Goal: Information Seeking & Learning: Learn about a topic

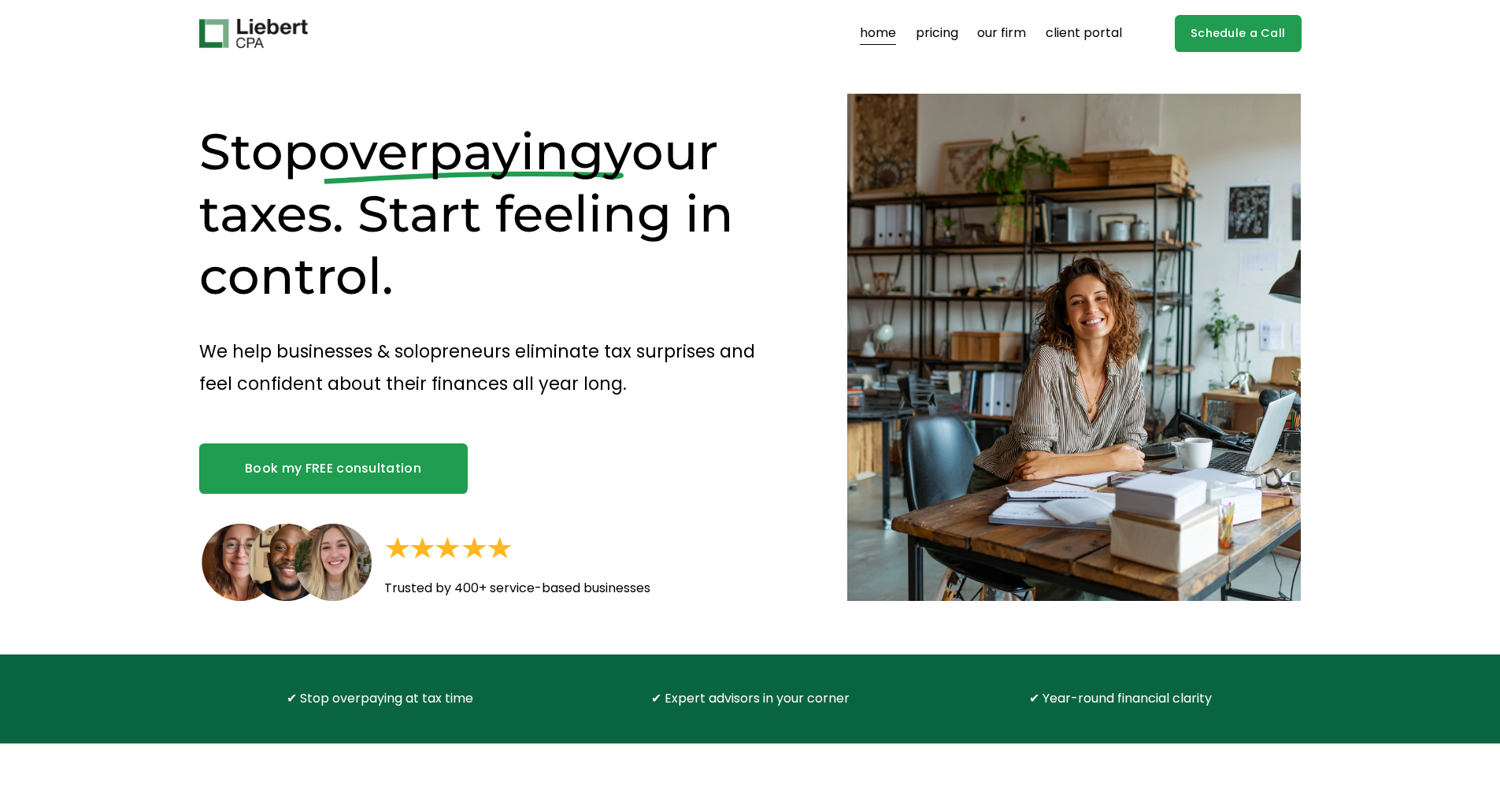
click at [1012, 28] on link "our firm" at bounding box center [1001, 34] width 49 height 25
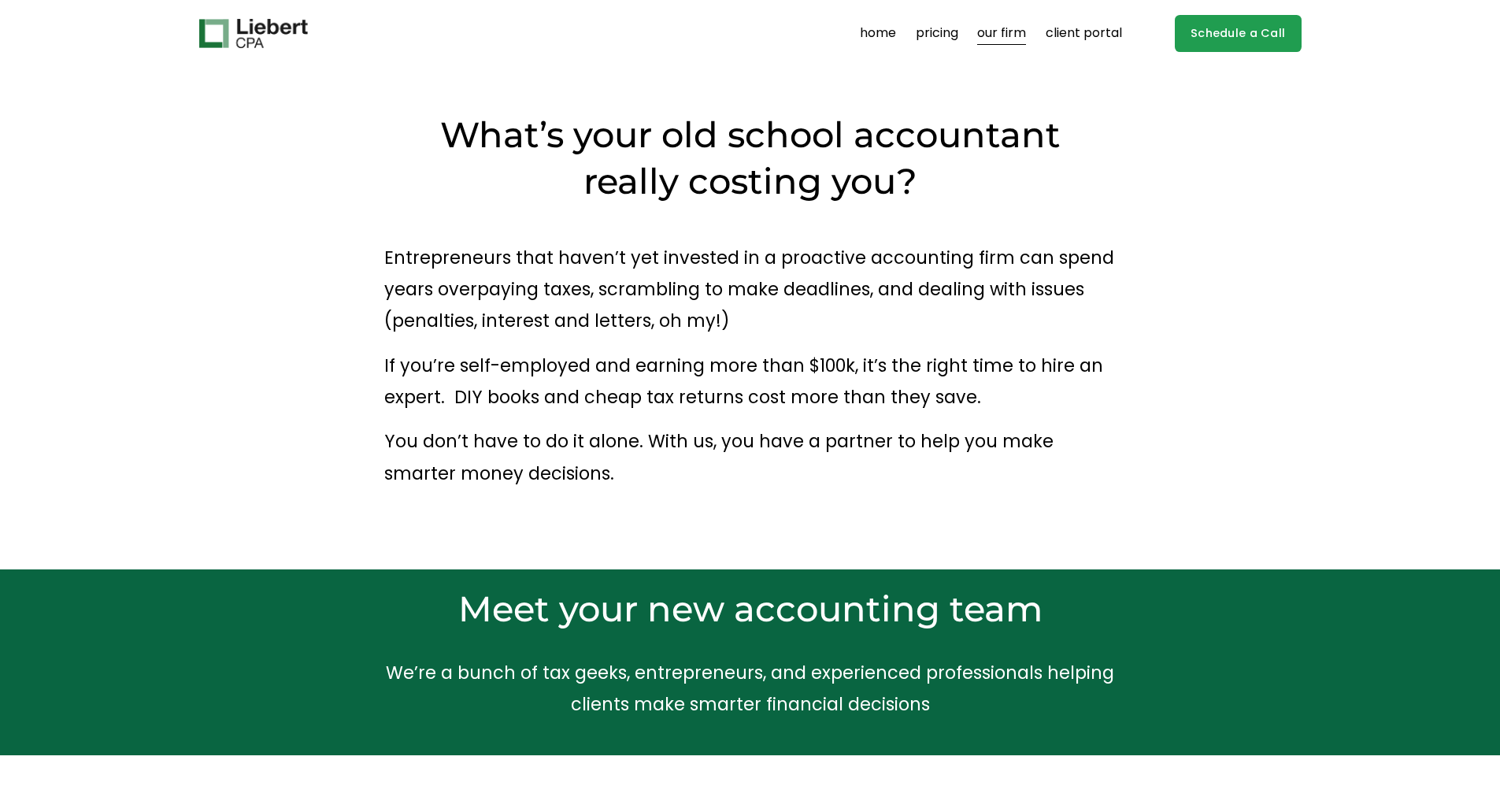
click at [952, 29] on link "pricing" at bounding box center [937, 34] width 43 height 25
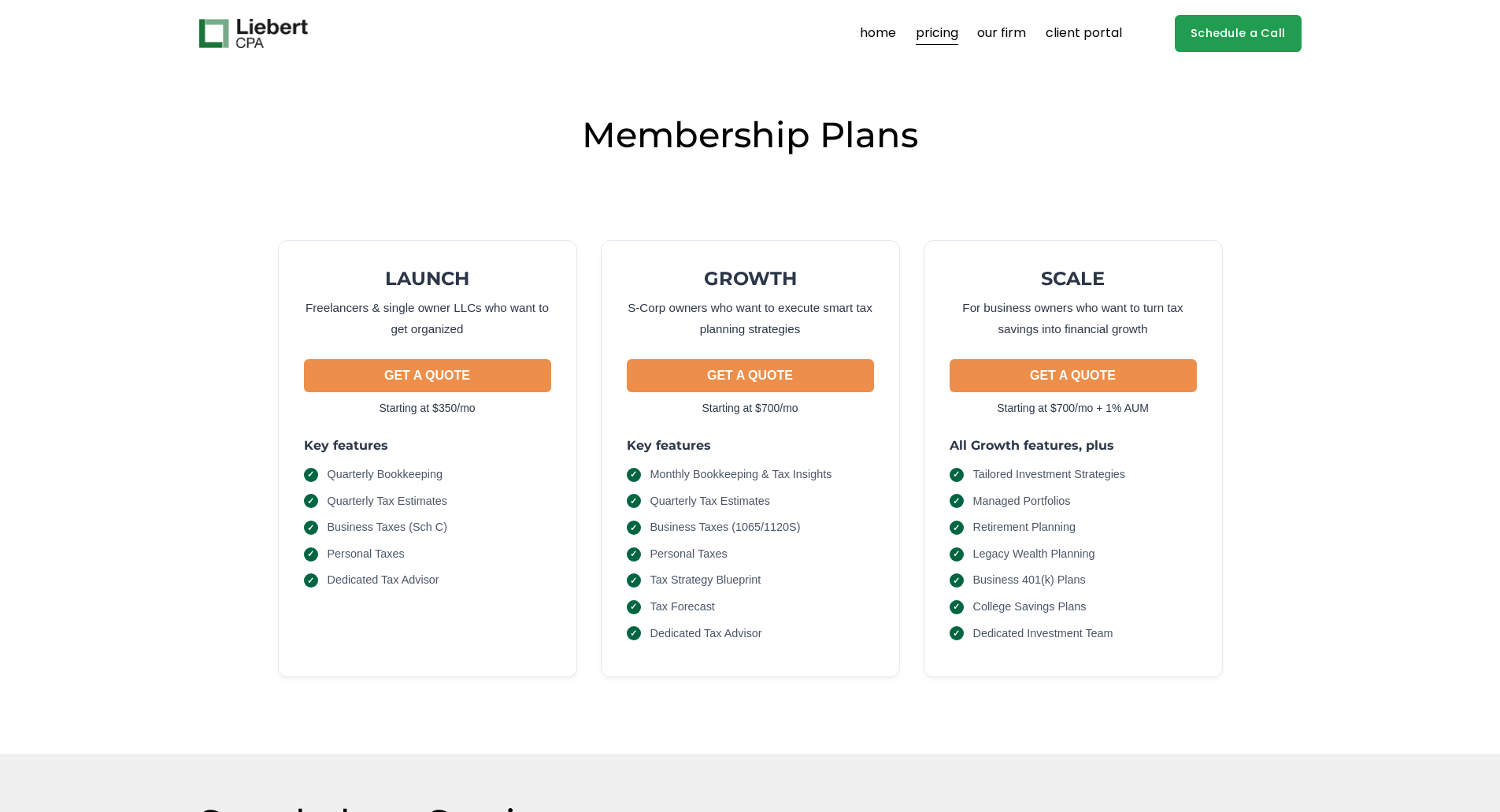
click at [895, 34] on link "home" at bounding box center [878, 34] width 36 height 25
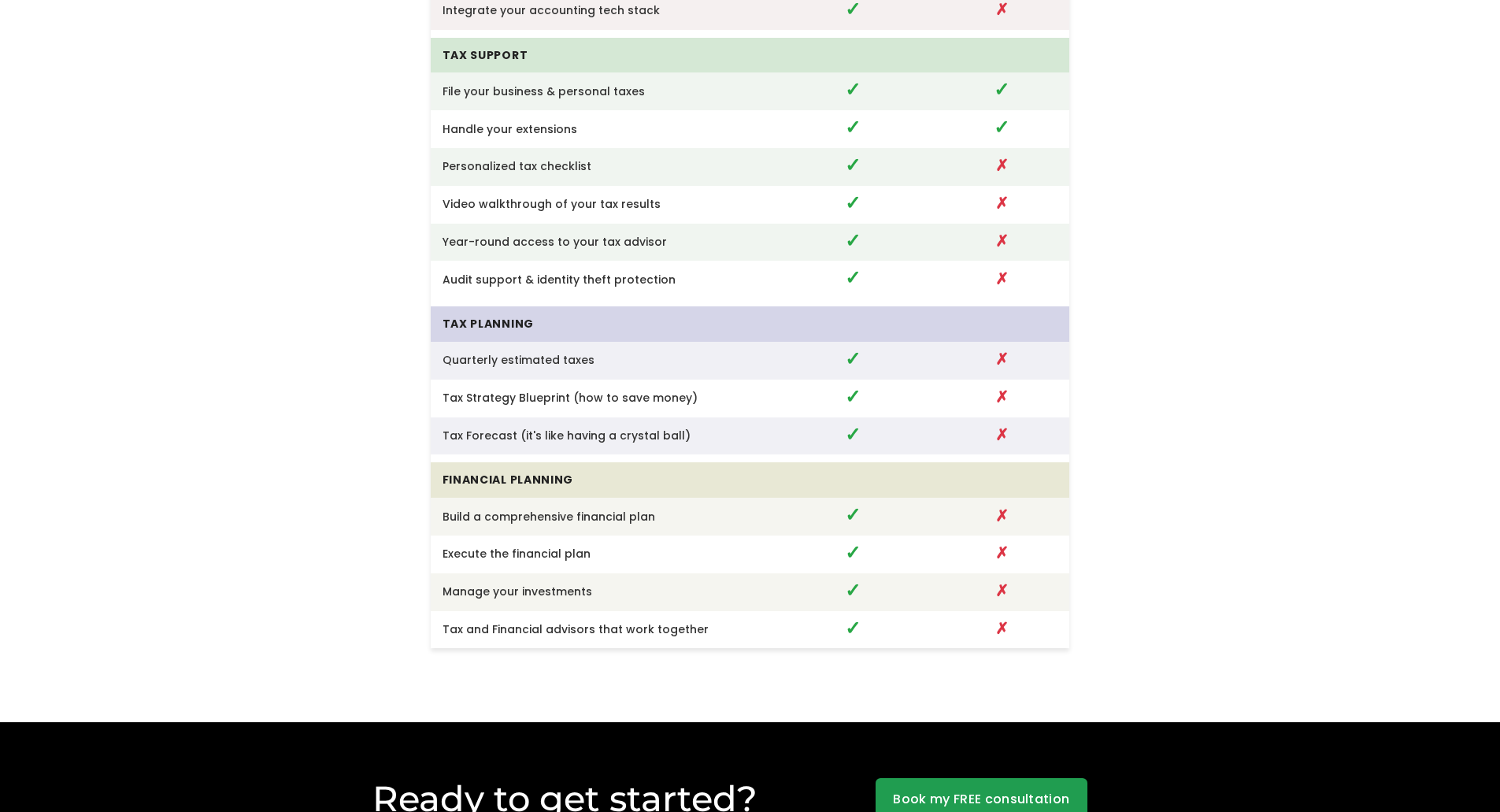
scroll to position [4200, 0]
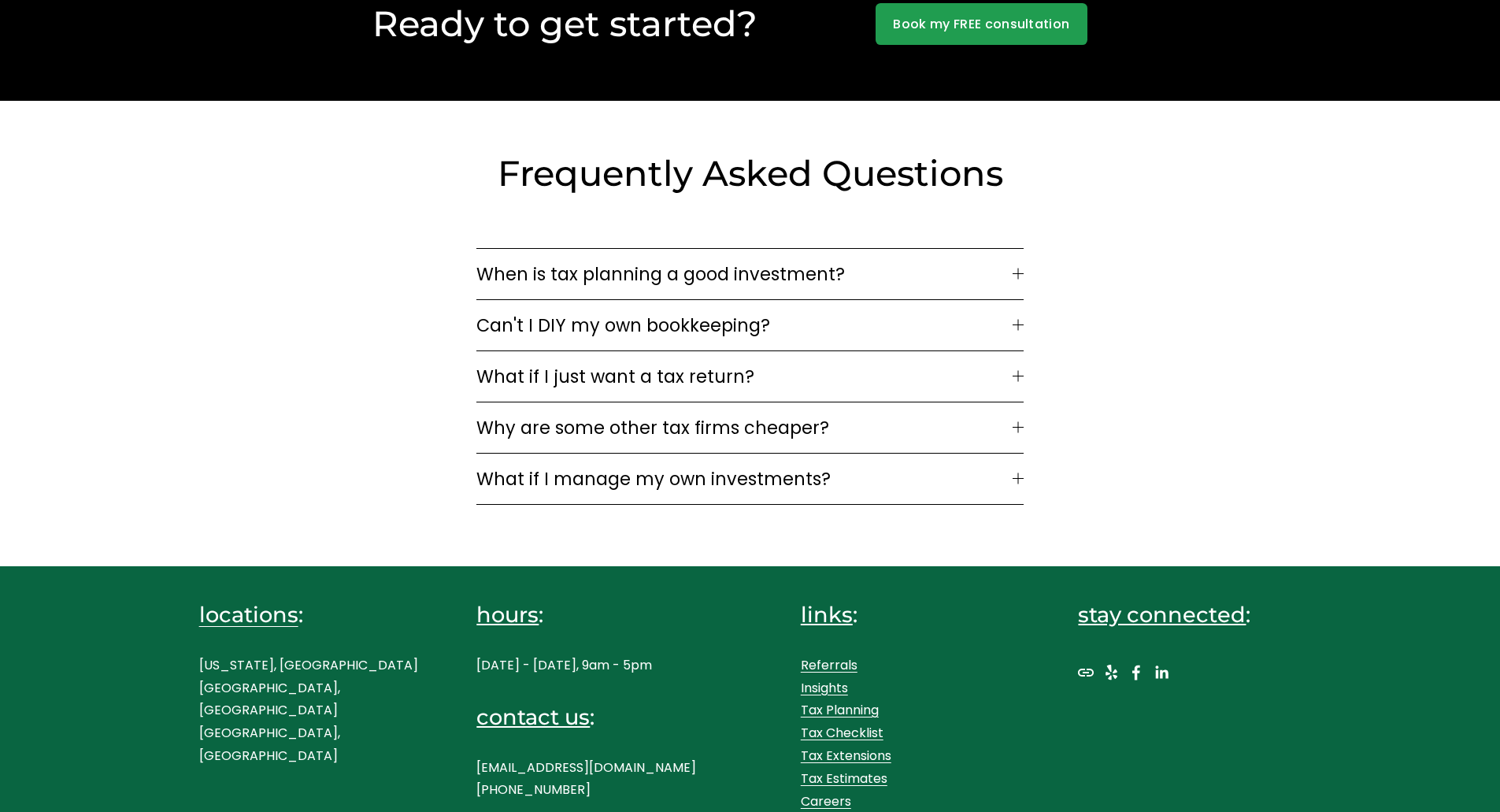
click at [707, 315] on span "Can't I DIY my own bookkeeping?" at bounding box center [743, 324] width 535 height 27
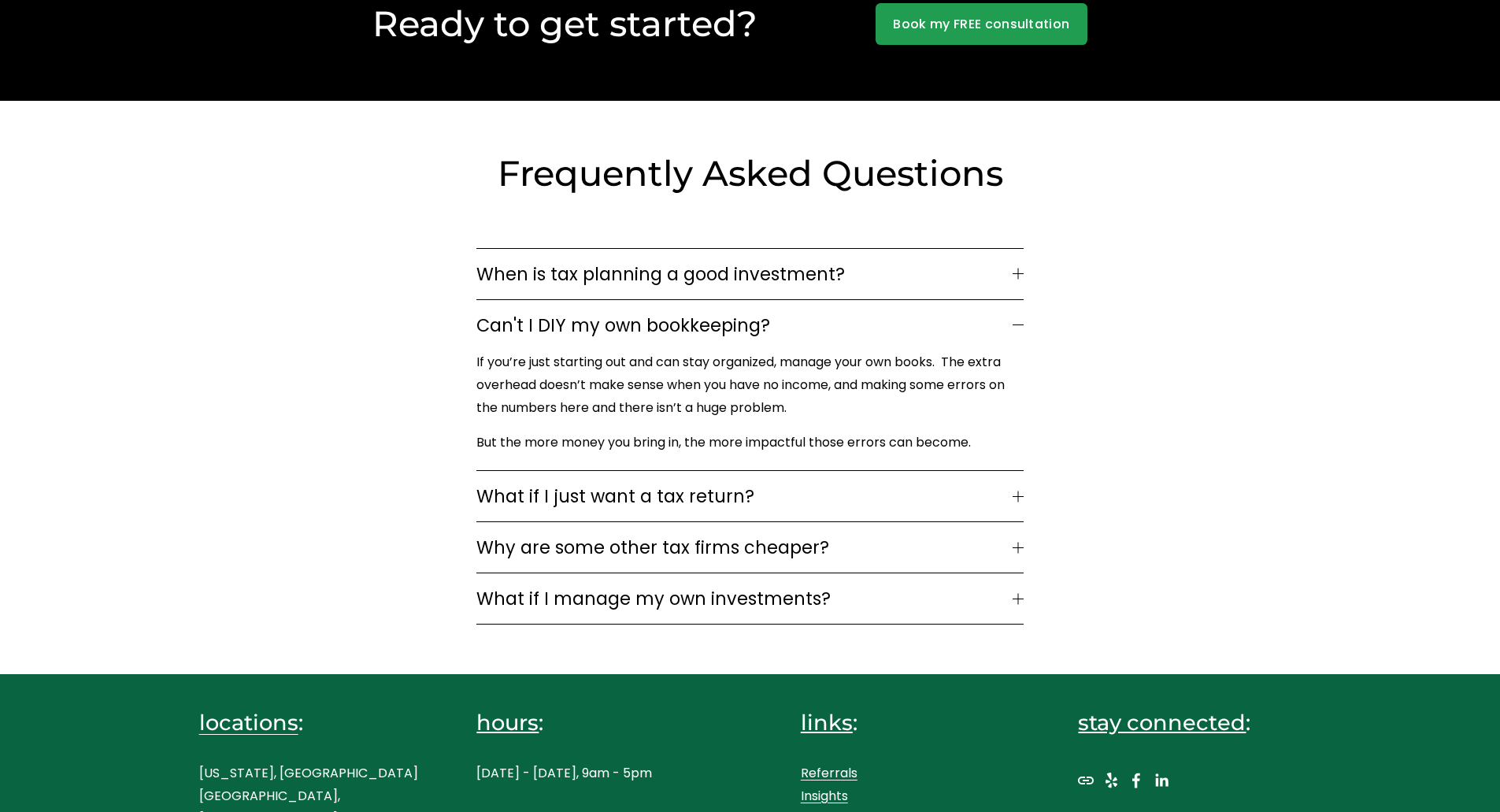
click at [707, 315] on span "Can't I DIY my own bookkeeping?" at bounding box center [743, 324] width 535 height 27
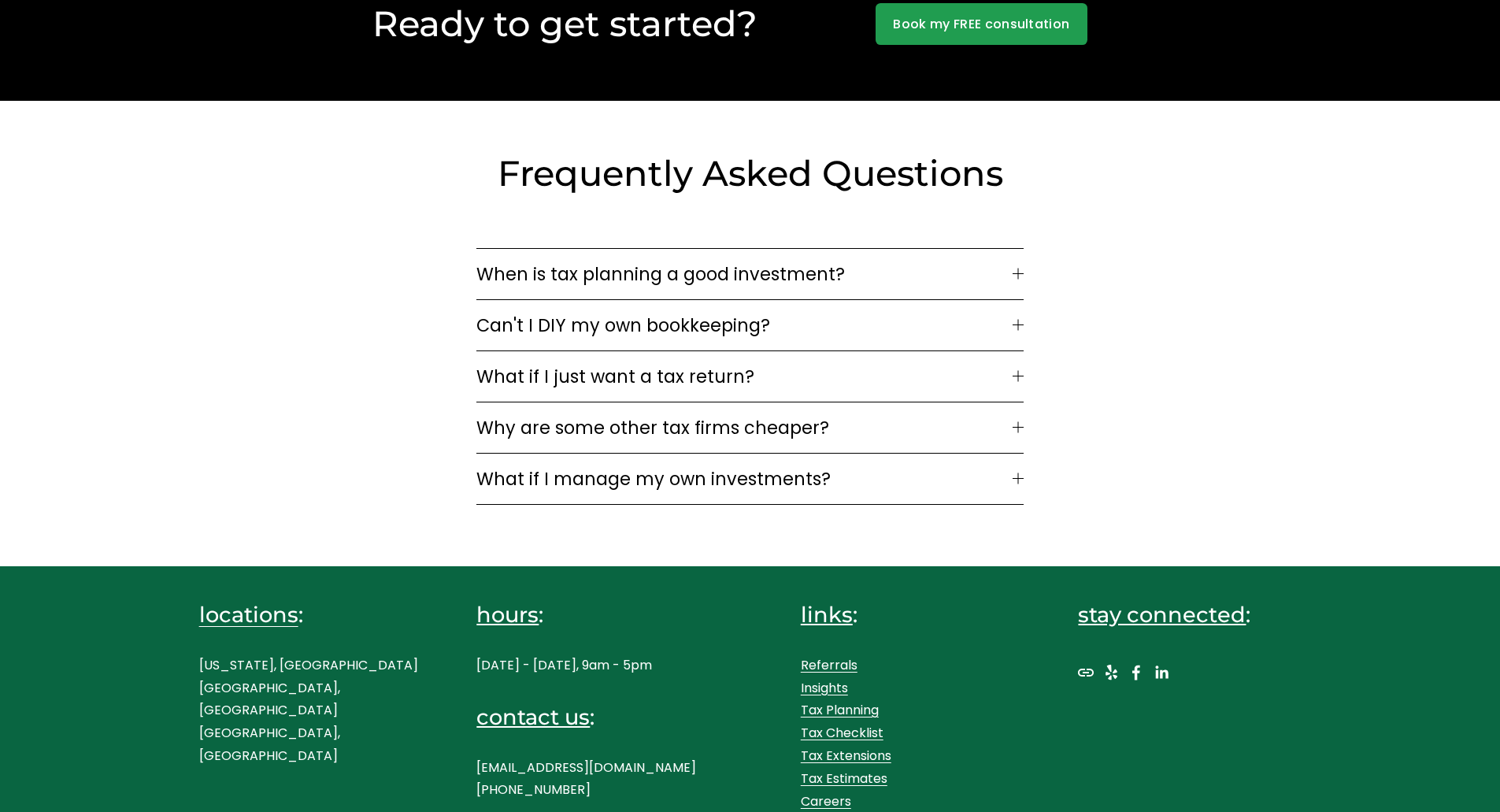
click at [668, 363] on span "What if I just want a tax return?" at bounding box center [743, 376] width 535 height 27
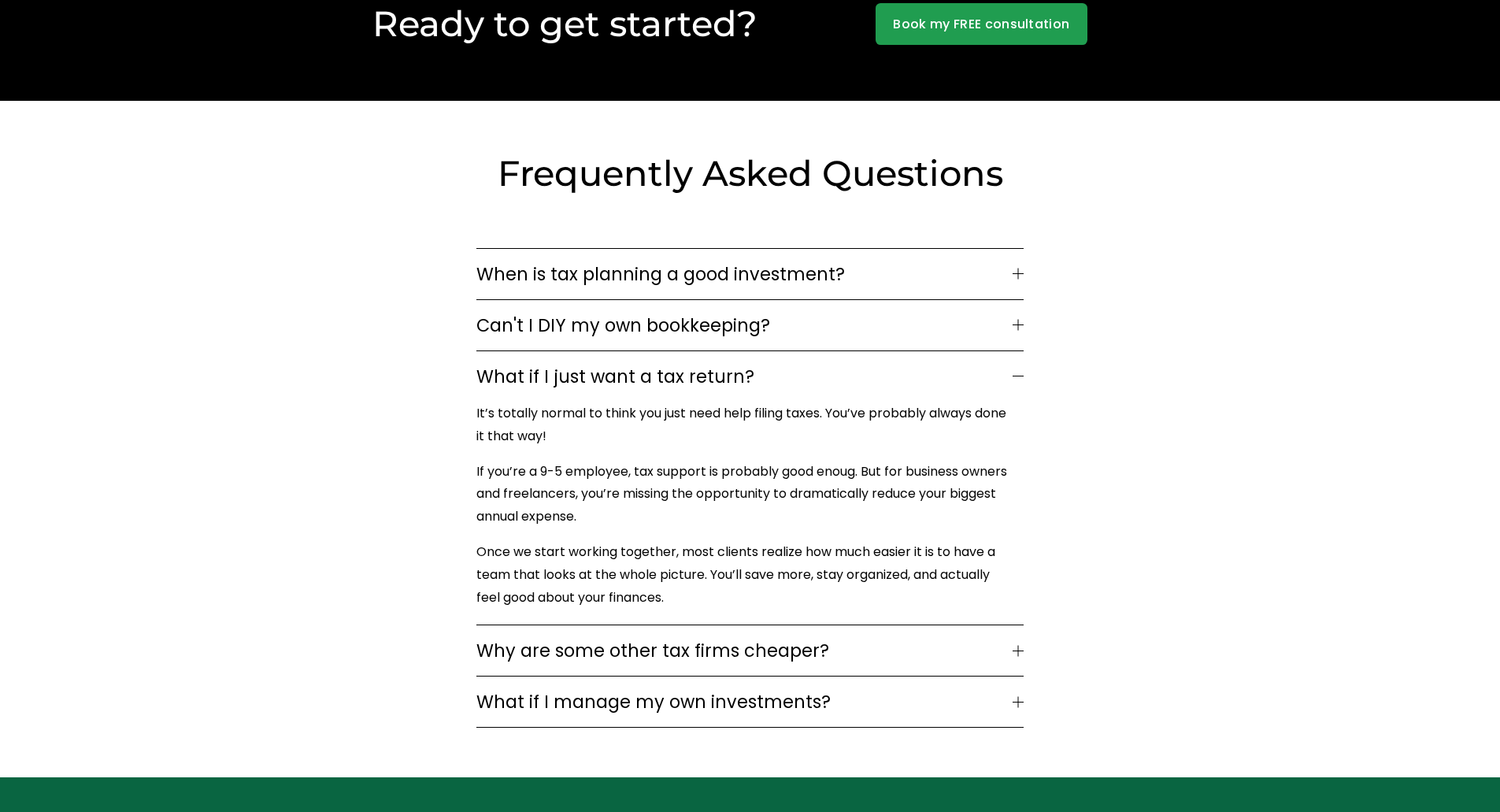
click at [668, 363] on span "What if I just want a tax return?" at bounding box center [743, 376] width 535 height 27
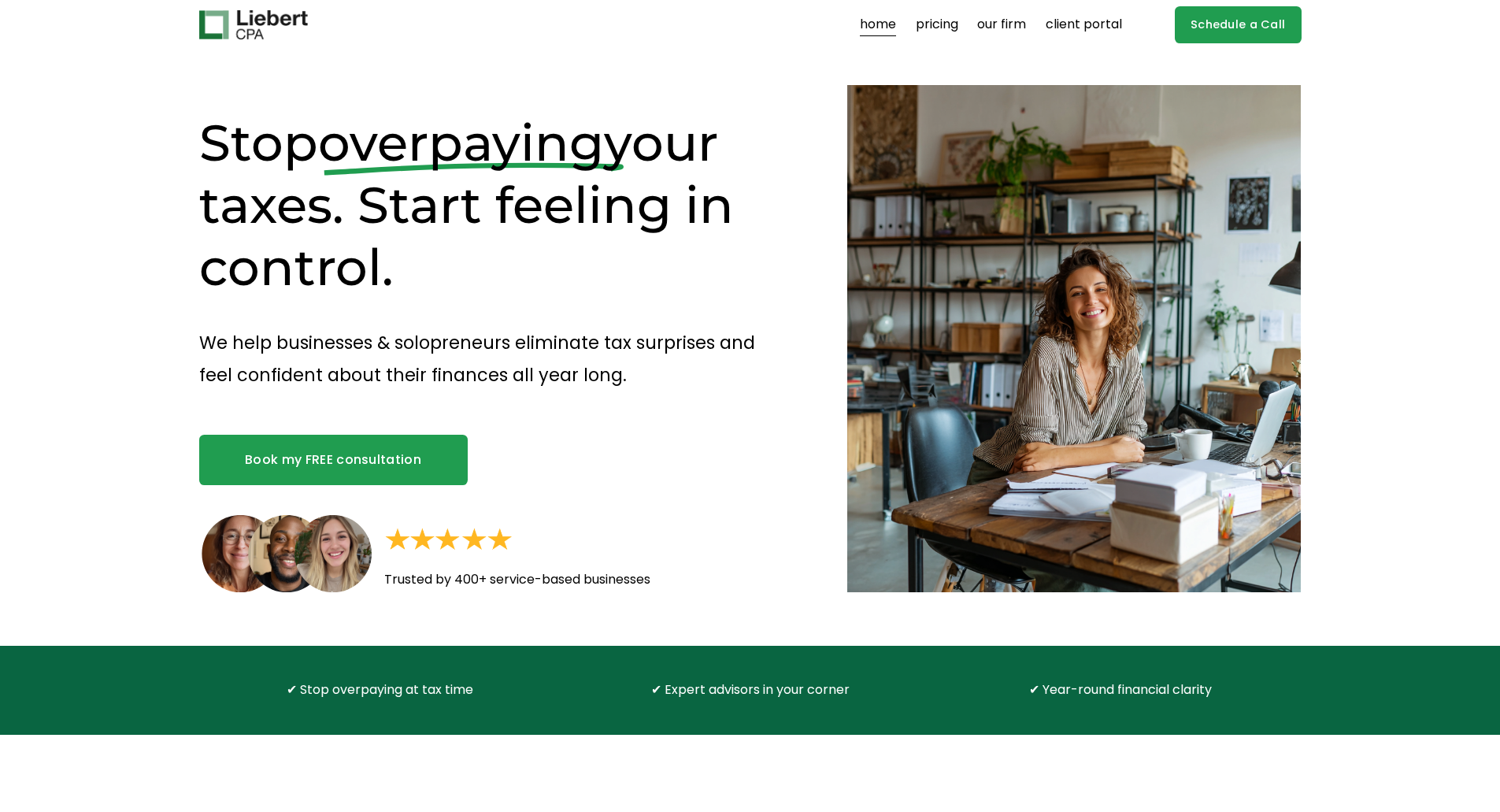
scroll to position [0, 0]
